Goal: Navigation & Orientation: Find specific page/section

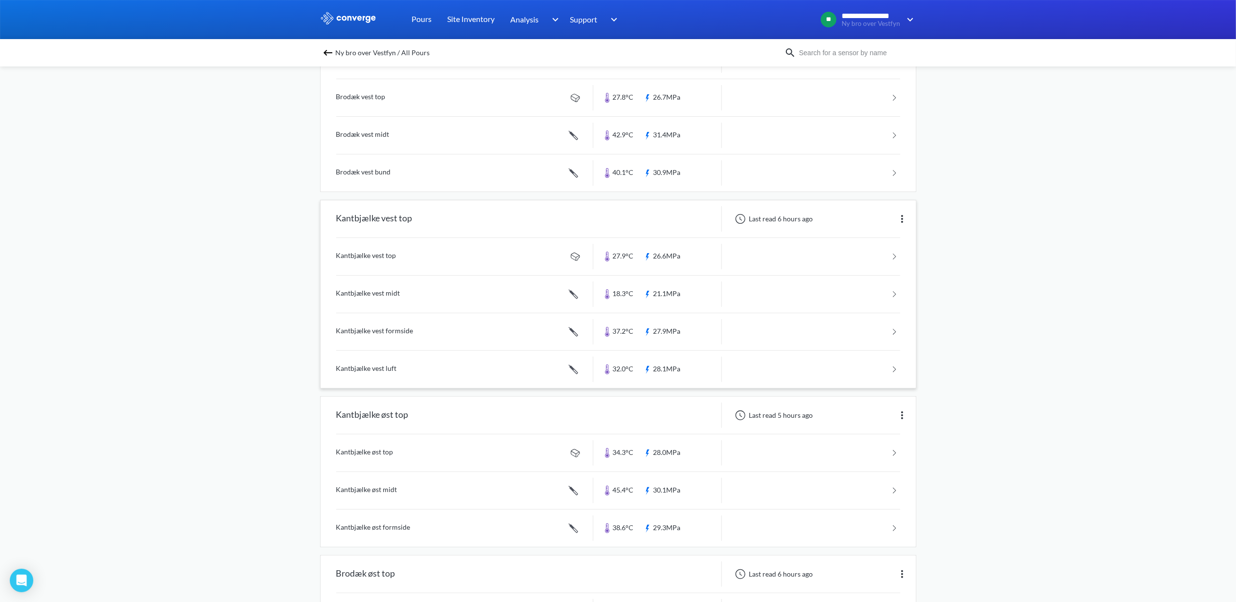
scroll to position [130, 0]
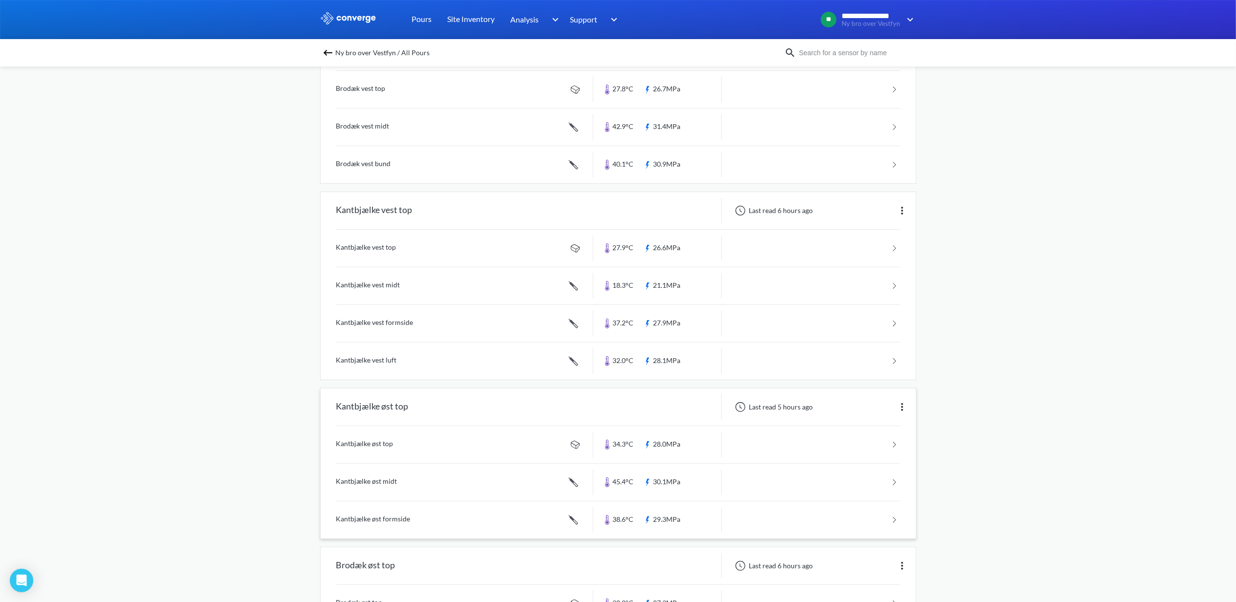
click at [376, 487] on link at bounding box center [618, 482] width 564 height 37
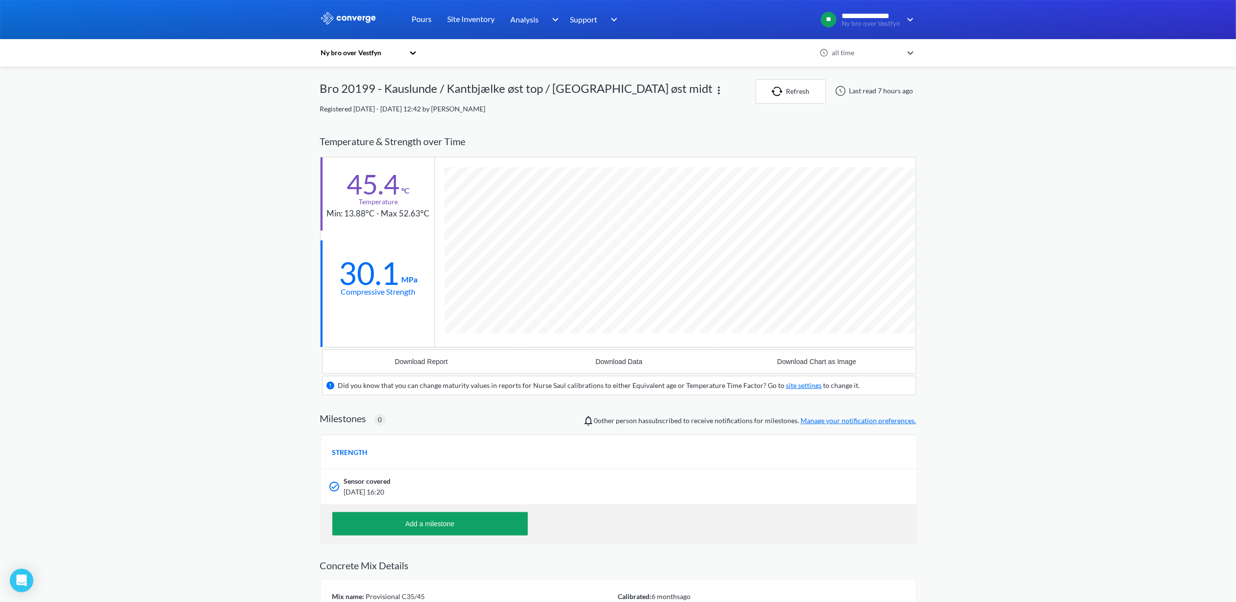
scroll to position [627, 596]
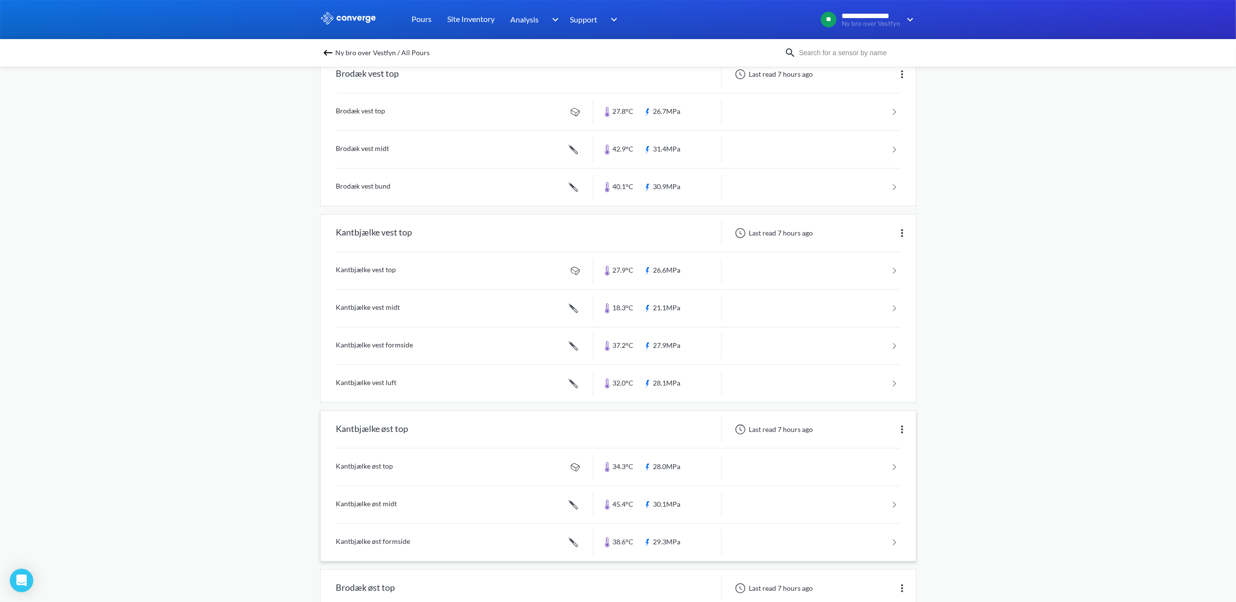
scroll to position [130, 0]
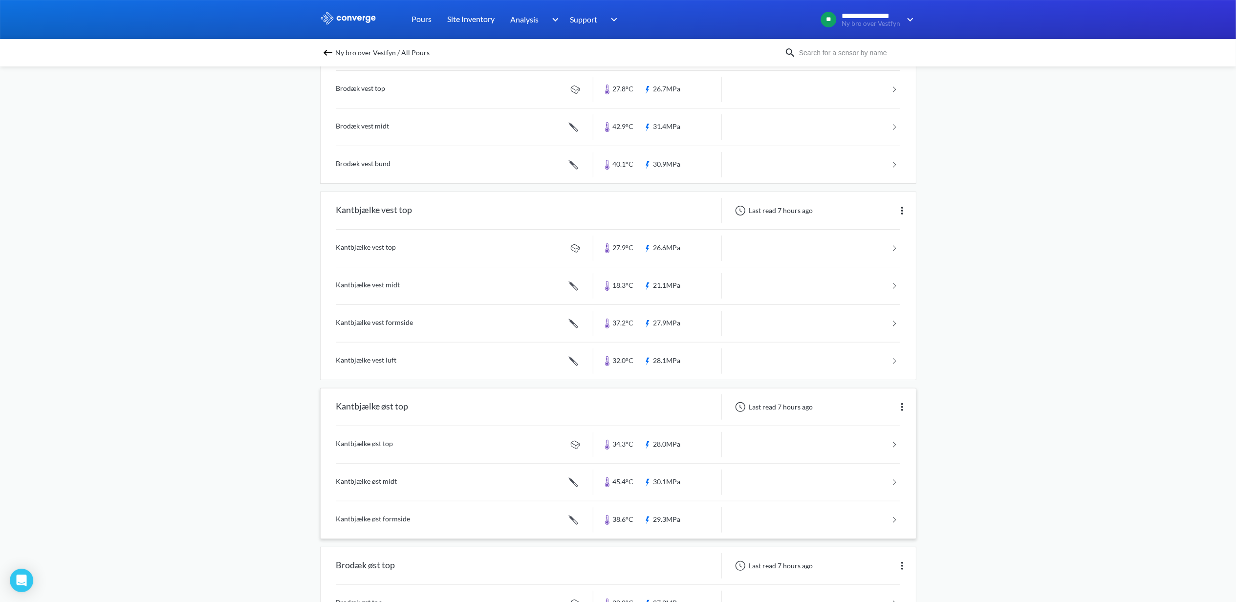
click at [382, 516] on link at bounding box center [618, 519] width 564 height 37
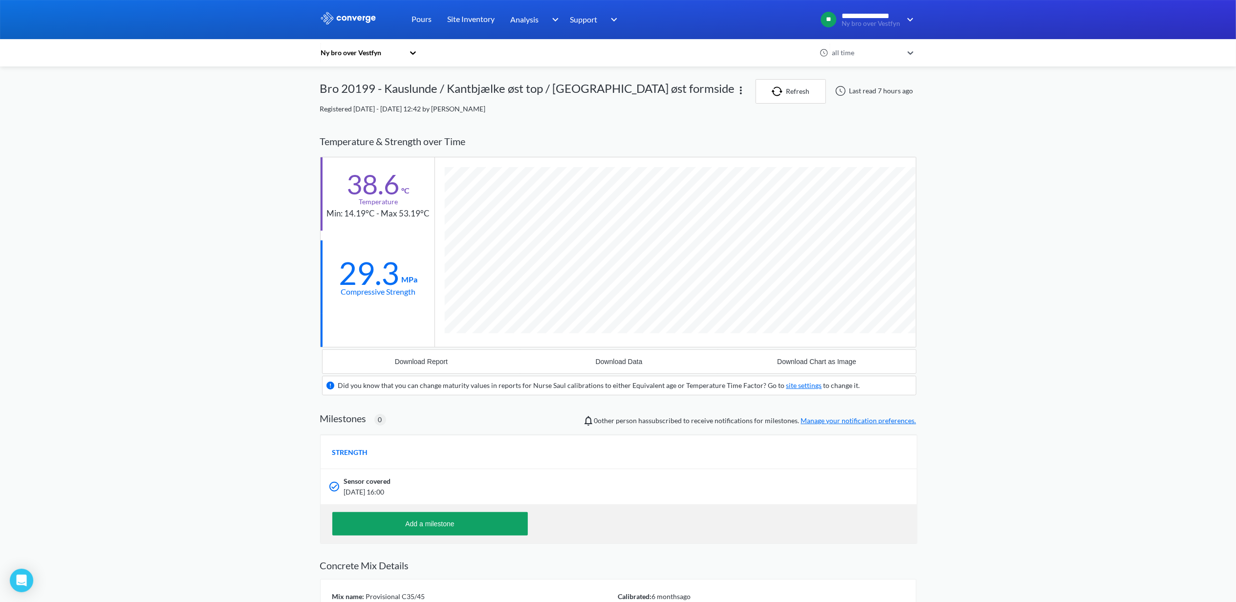
scroll to position [627, 596]
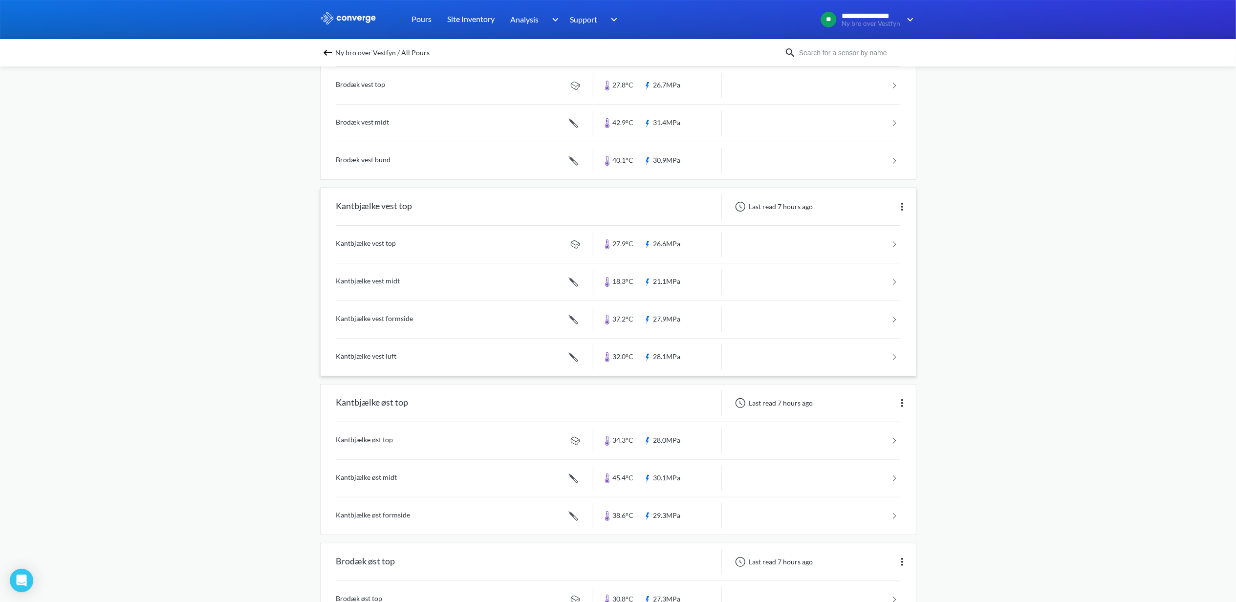
scroll to position [260, 0]
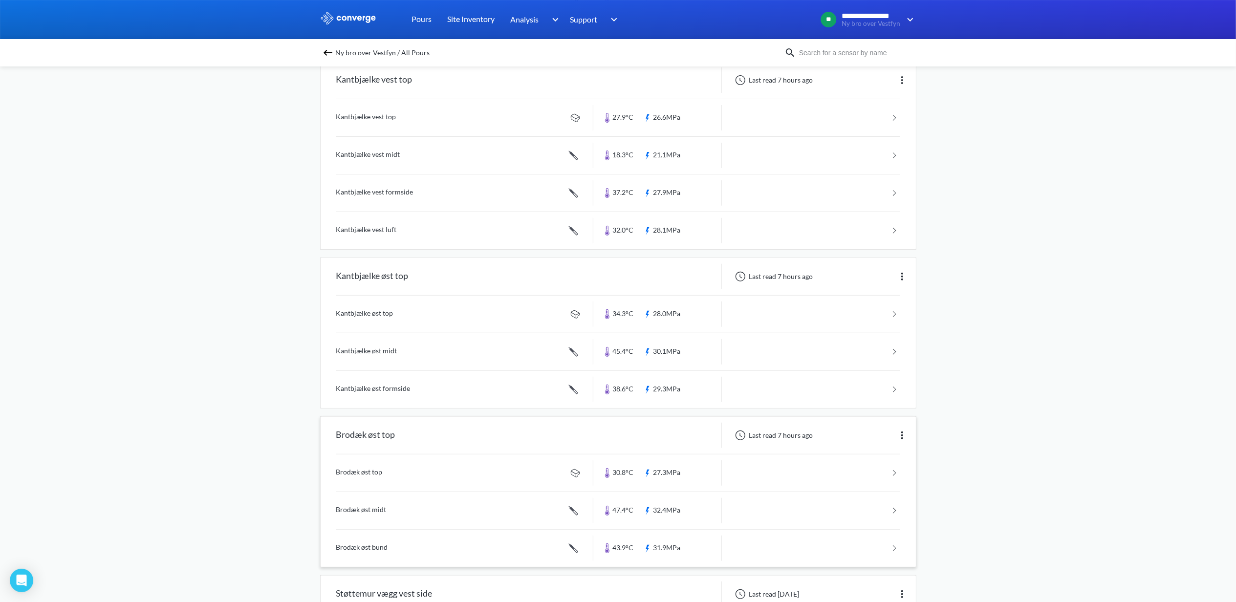
click at [369, 516] on link at bounding box center [618, 510] width 564 height 37
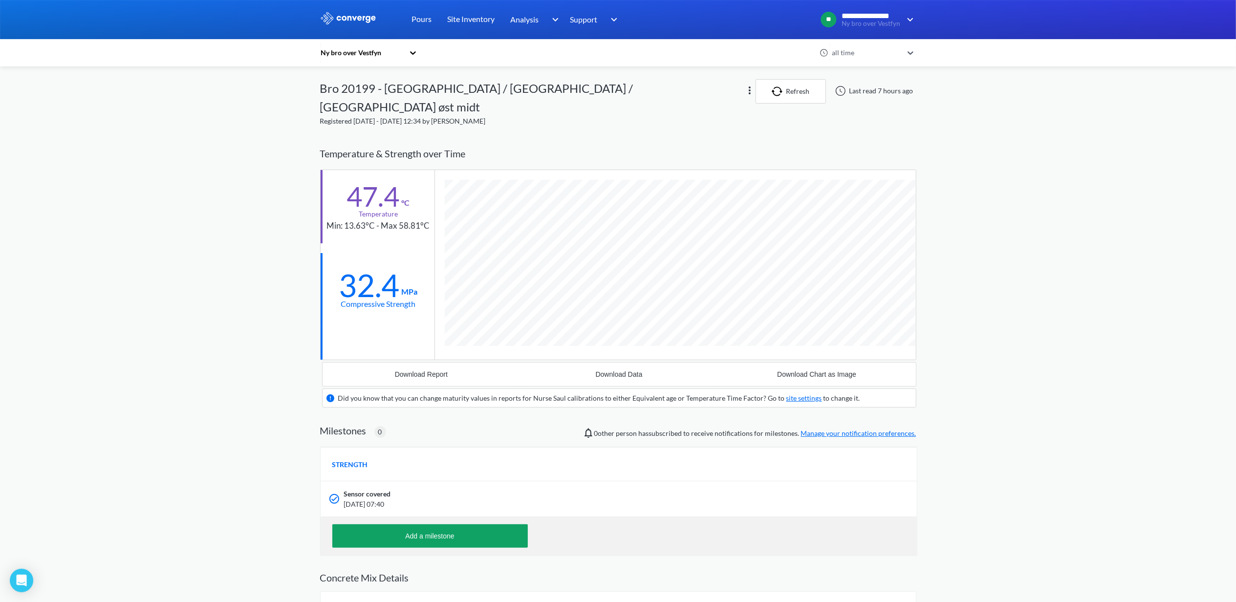
scroll to position [627, 596]
click at [1077, 344] on div "**********" at bounding box center [618, 361] width 1236 height 723
